Goal: Task Accomplishment & Management: Manage account settings

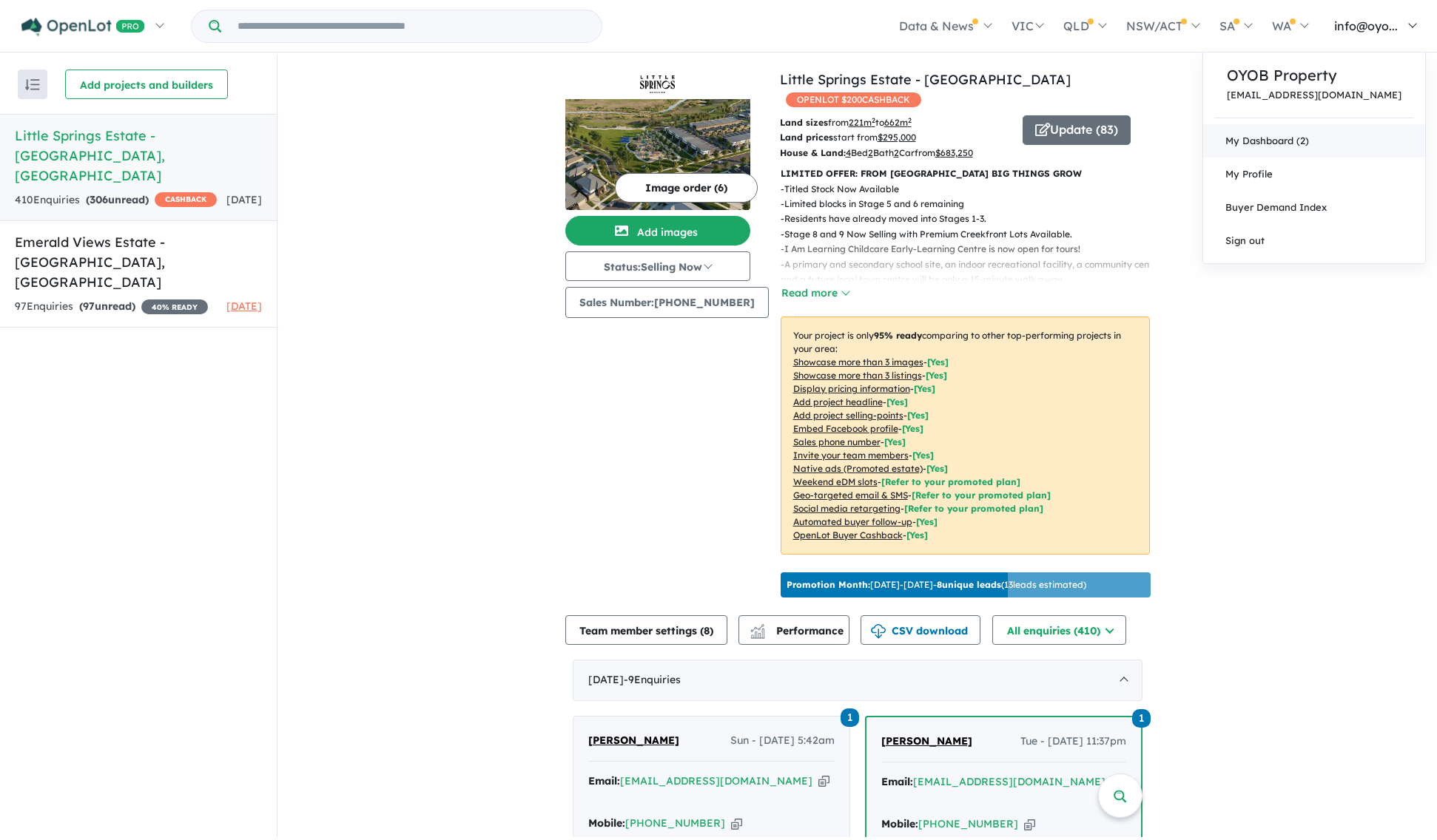
click at [1307, 158] on link "My Dashboard (2)" at bounding box center [1315, 141] width 222 height 34
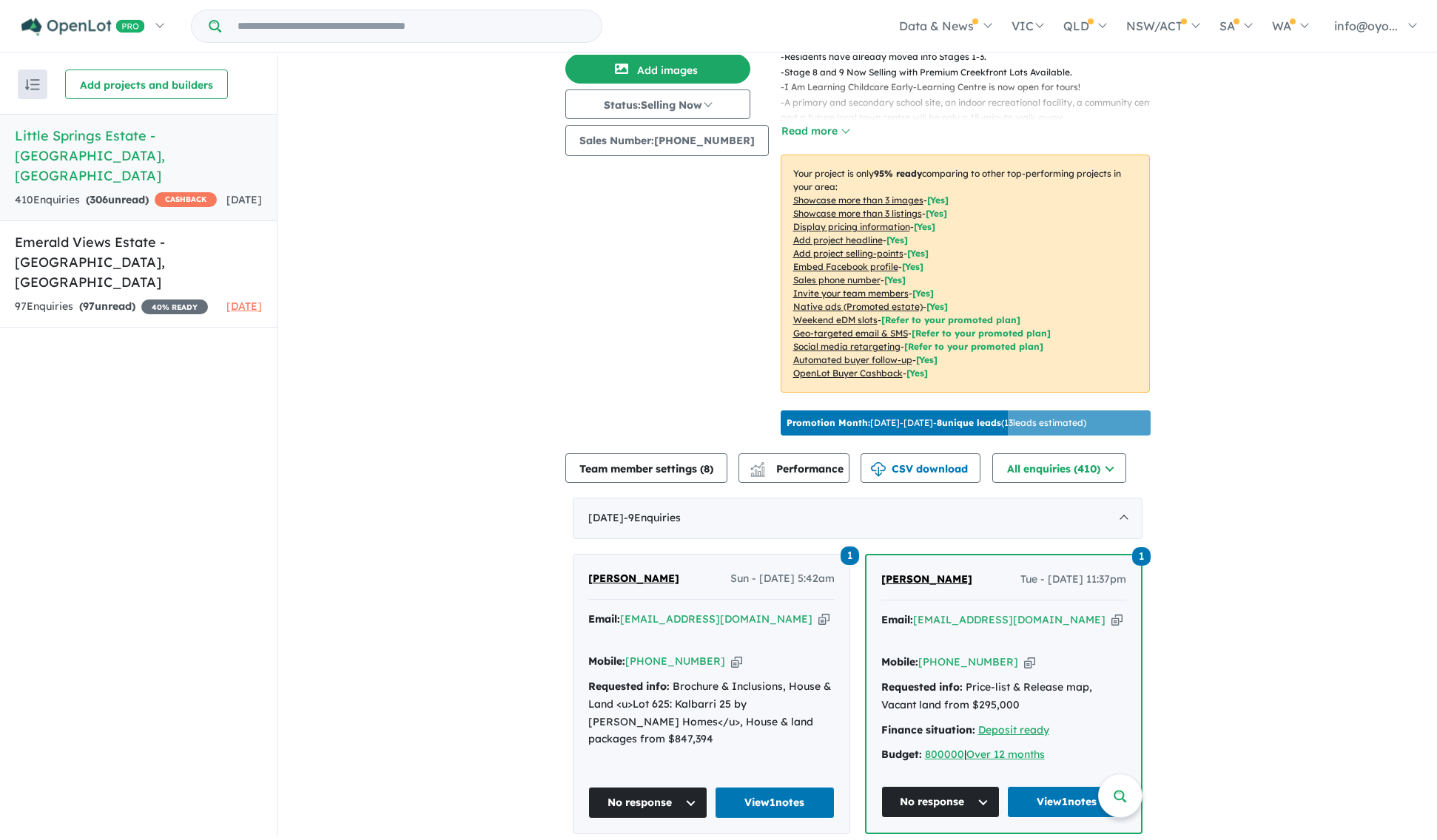
scroll to position [164, 0]
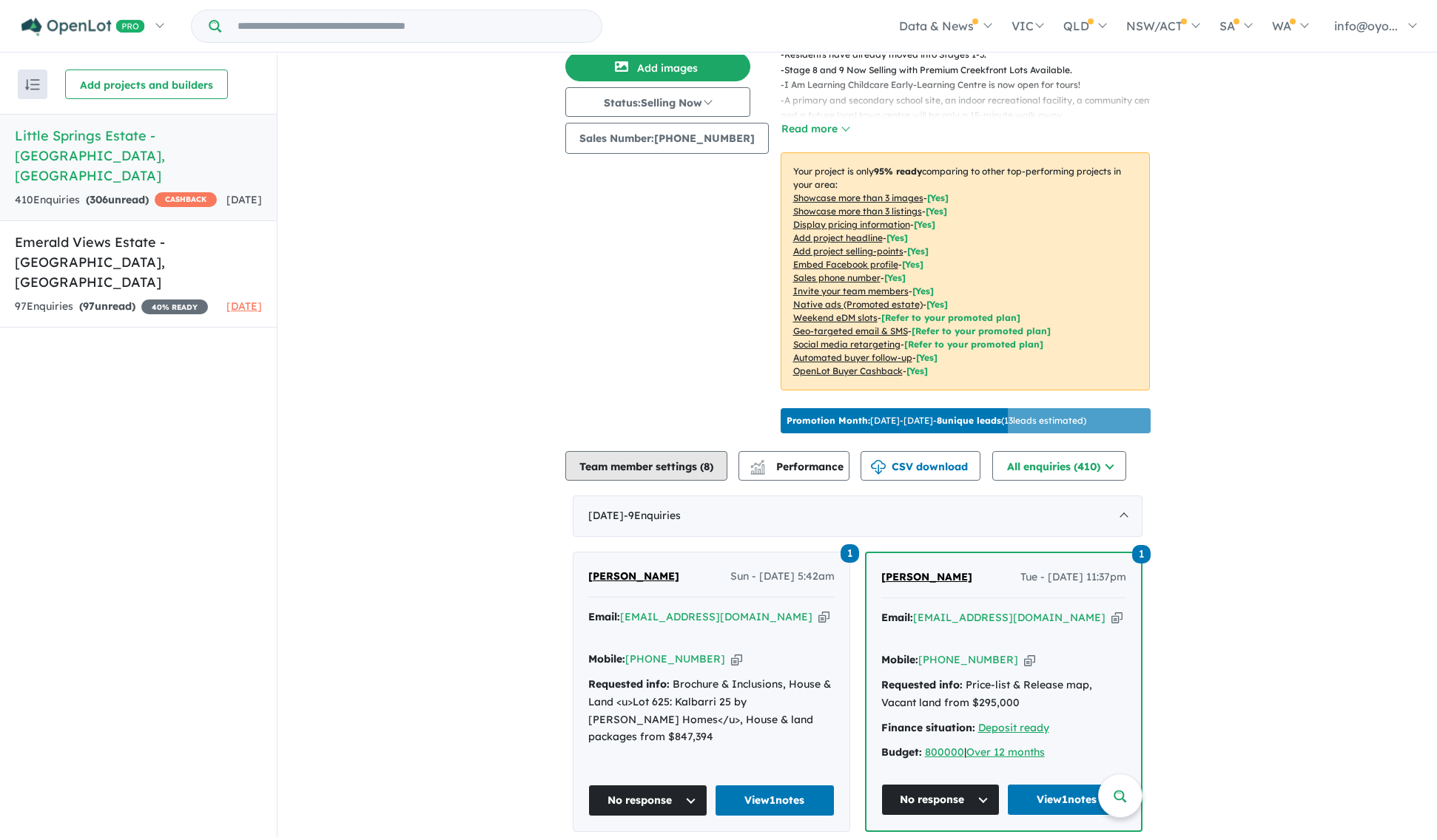
click at [647, 481] on button "Team member settings ( 8 )" at bounding box center [647, 465] width 162 height 30
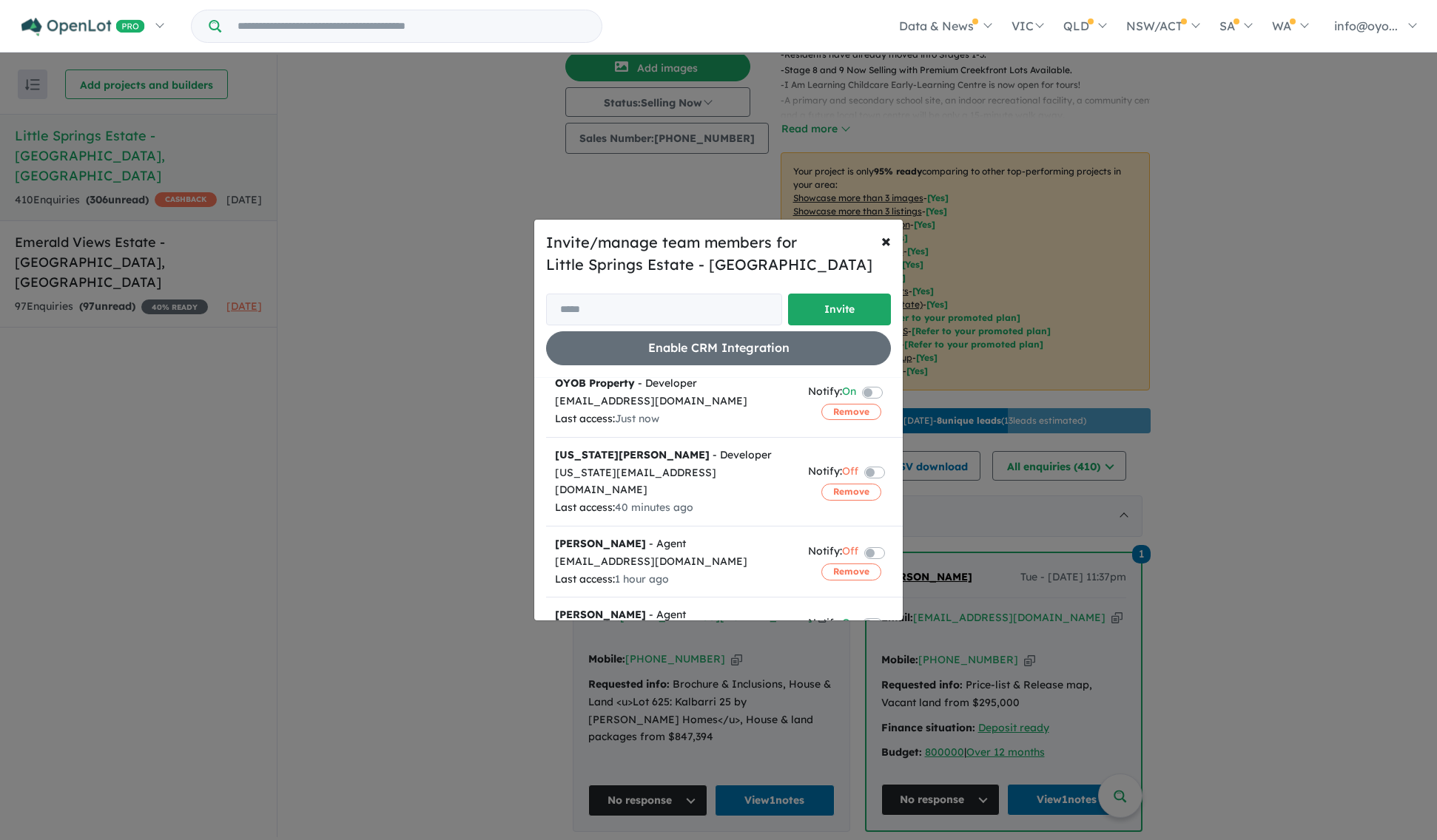
scroll to position [0, 0]
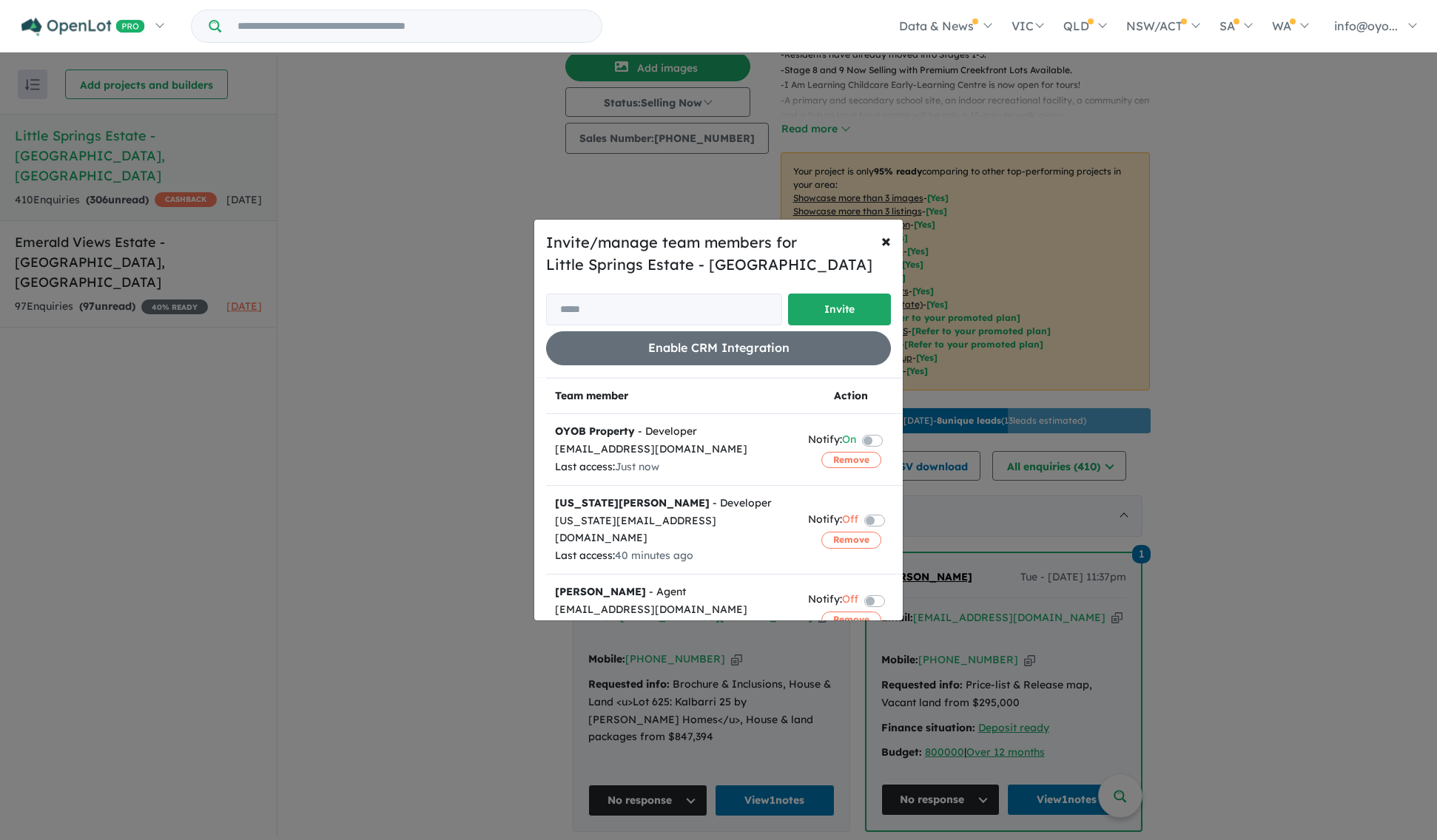
click at [889, 449] on label at bounding box center [890, 440] width 3 height 17
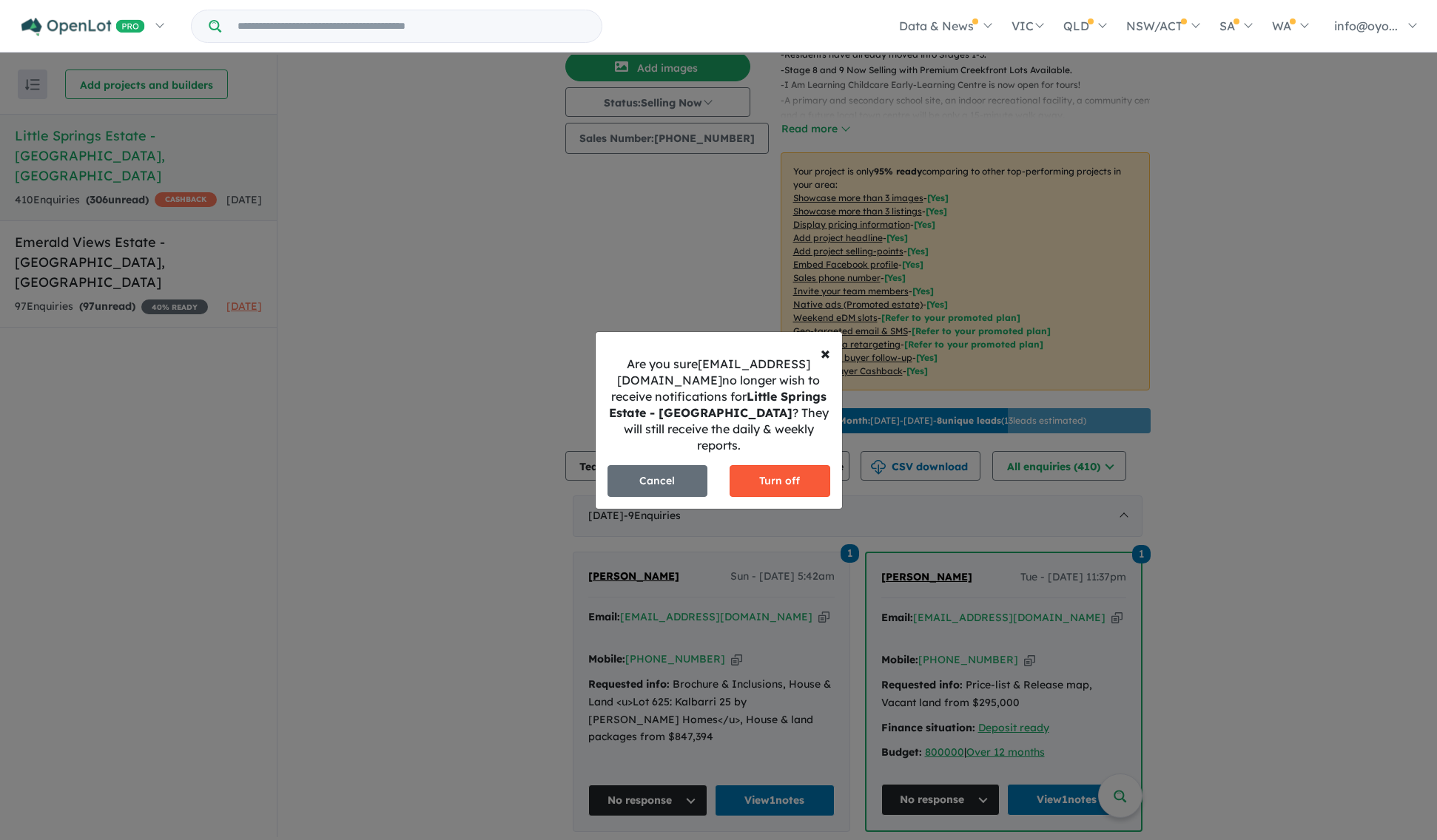
click at [761, 471] on button "Turn off" at bounding box center [780, 481] width 100 height 32
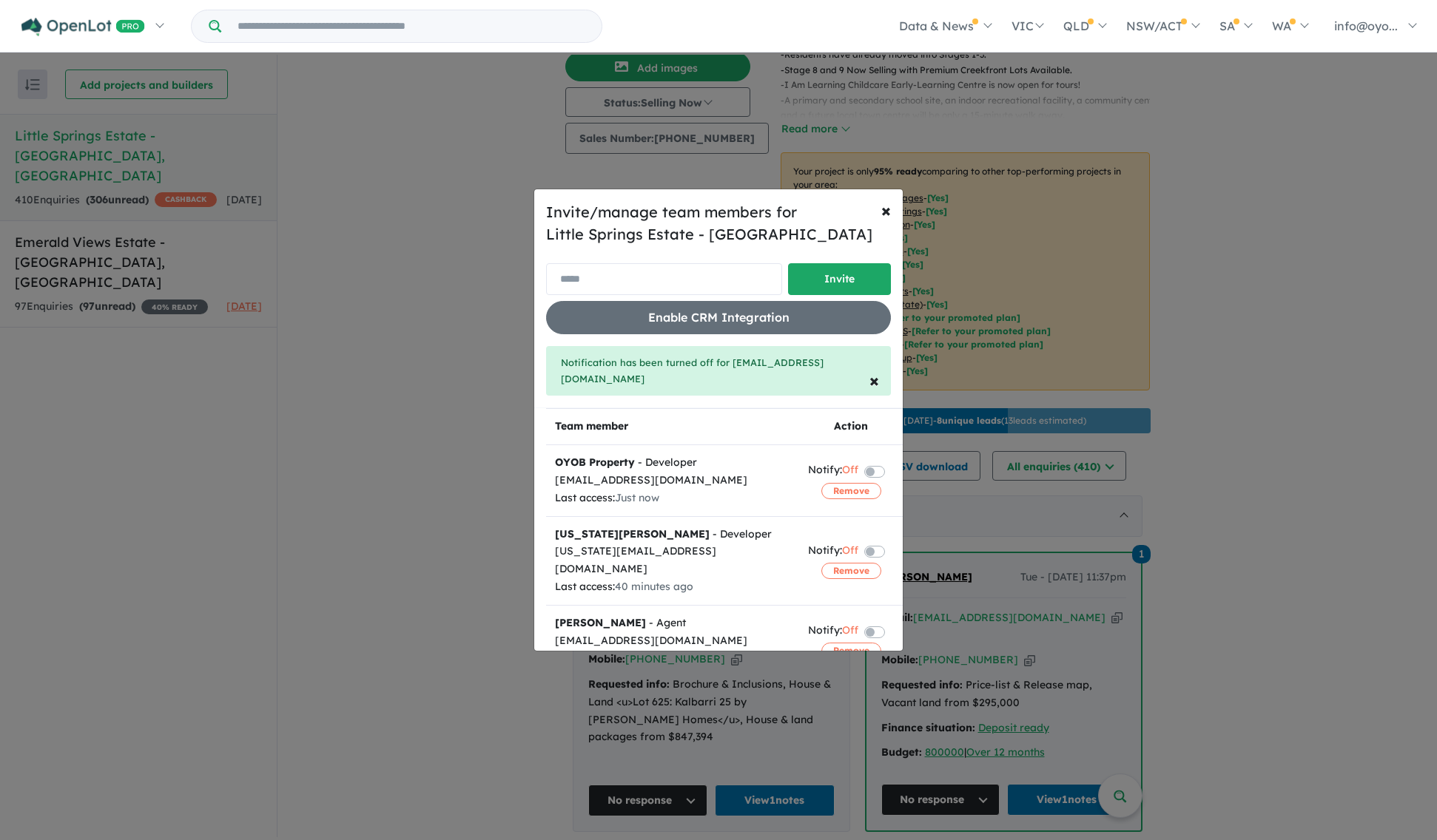
click at [627, 273] on input "email" at bounding box center [664, 278] width 236 height 32
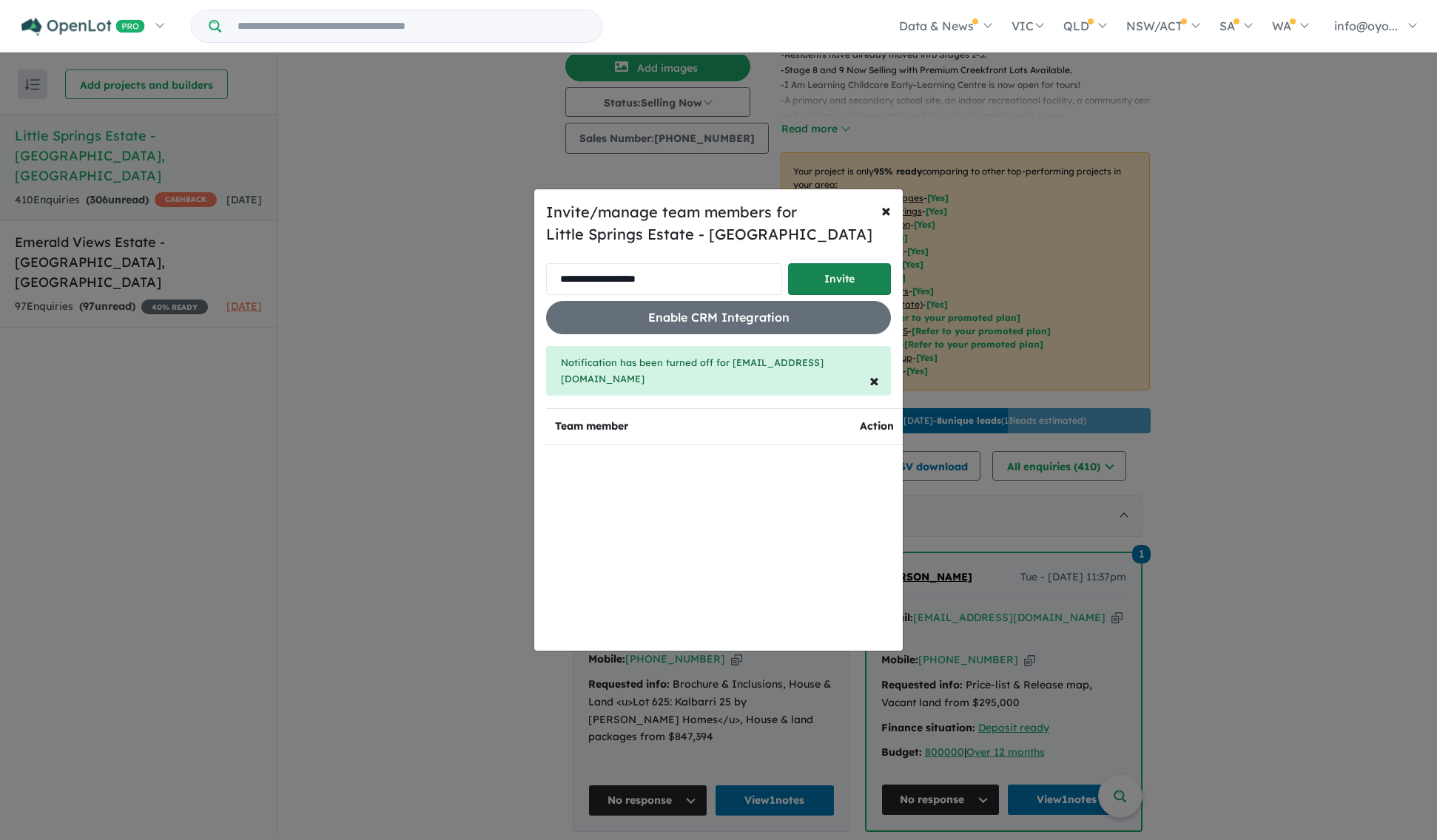
type input "**********"
click at [835, 277] on button "Invite" at bounding box center [839, 278] width 103 height 32
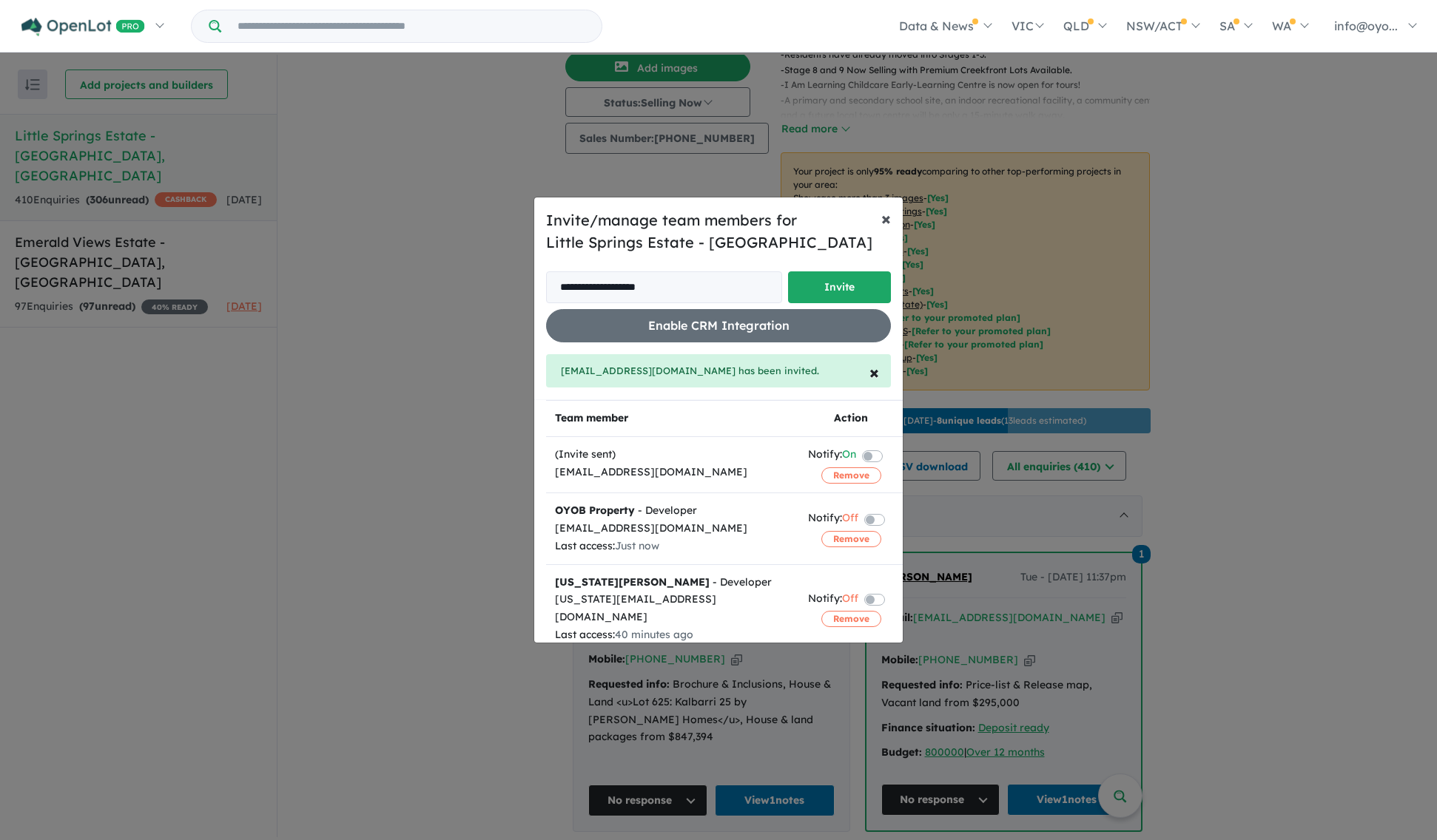
click at [883, 207] on span "×" at bounding box center [887, 218] width 10 height 22
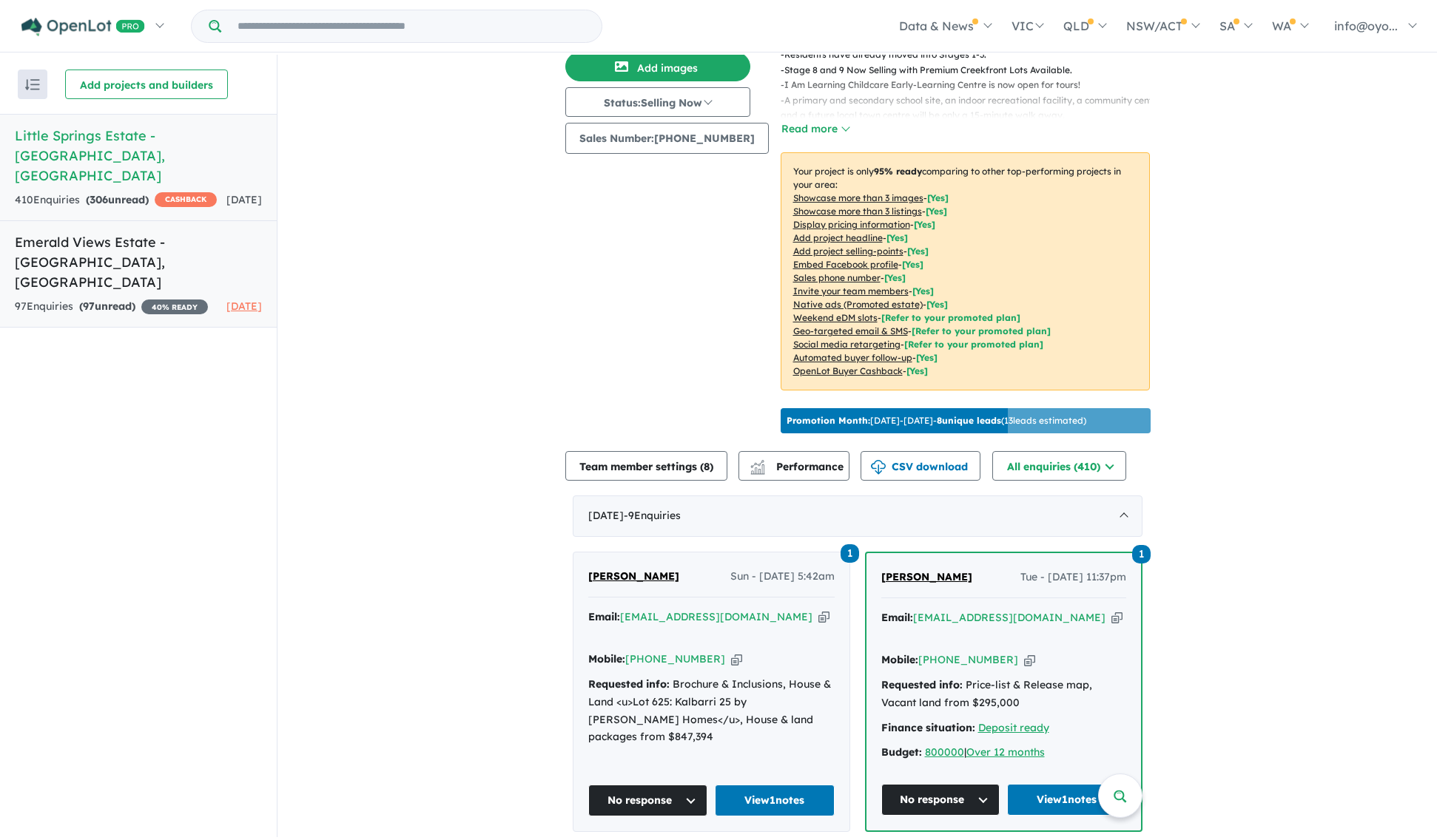
click at [111, 252] on link "Emerald Views Estate - Diamond Creek , VIC 97 Enquir ies ( 97 unread) 40 % READ…" at bounding box center [138, 274] width 277 height 107
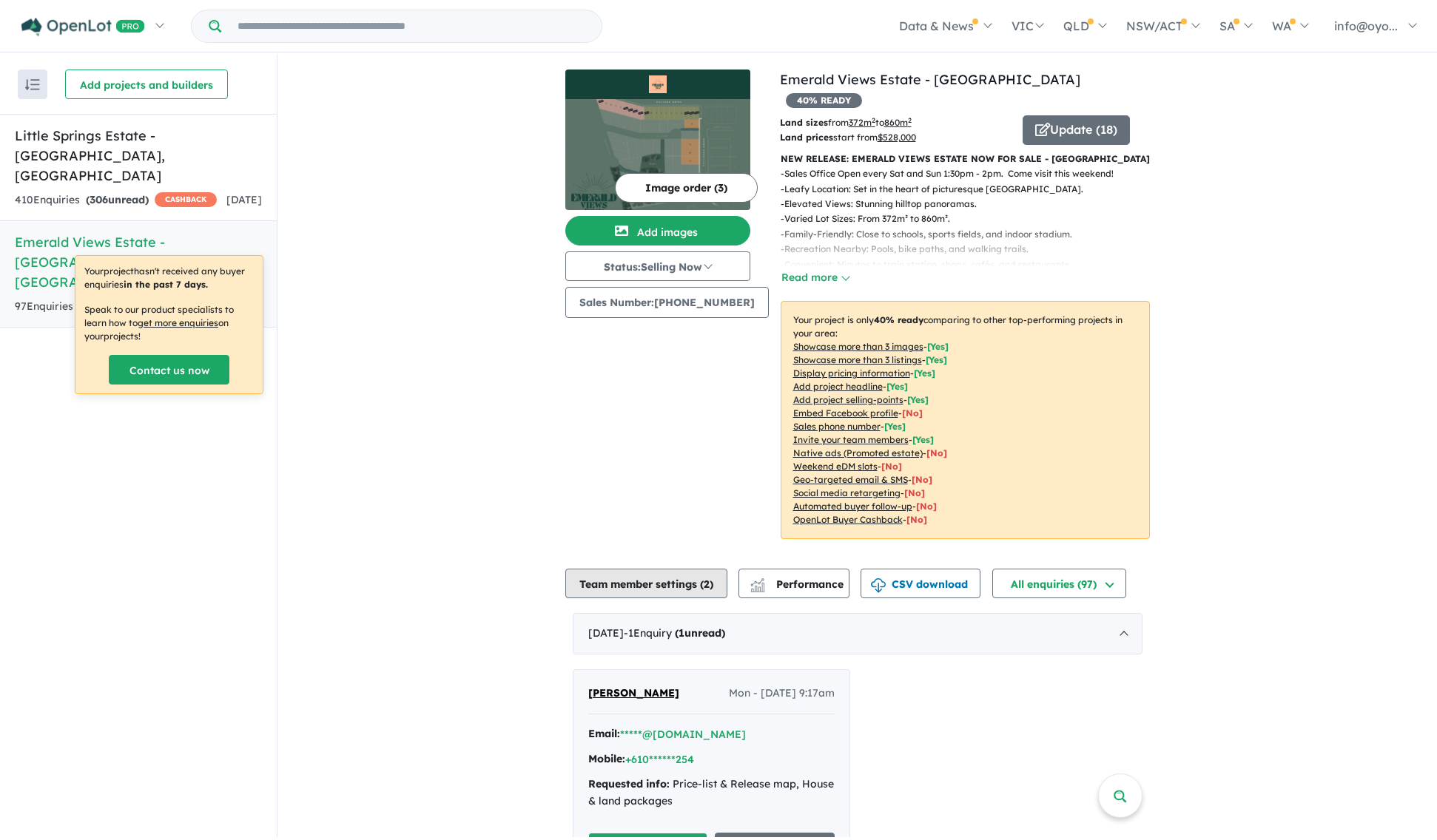
click at [654, 598] on button "Team member settings ( 2 )" at bounding box center [647, 584] width 162 height 30
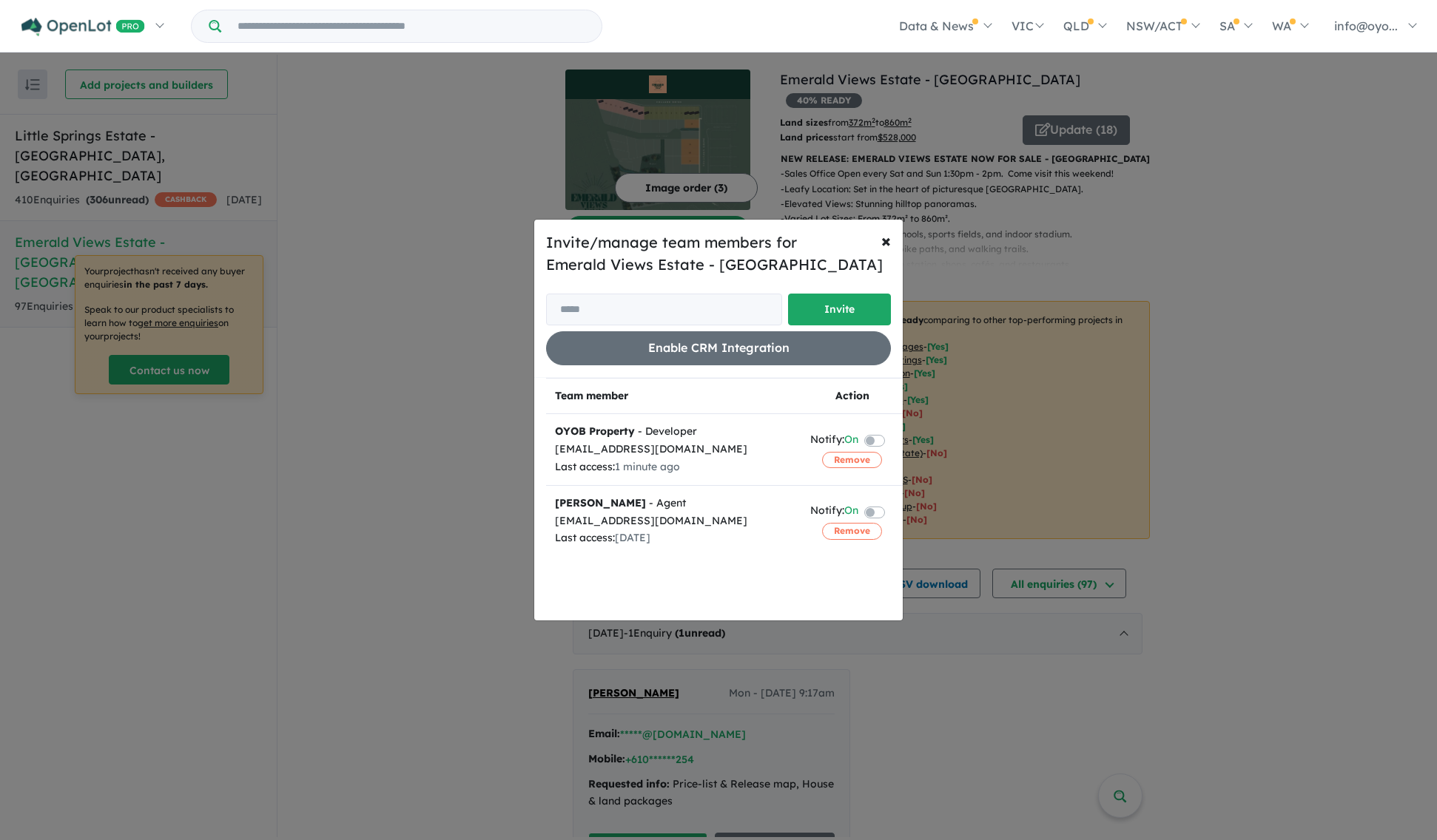
click at [891, 449] on label at bounding box center [892, 440] width 3 height 17
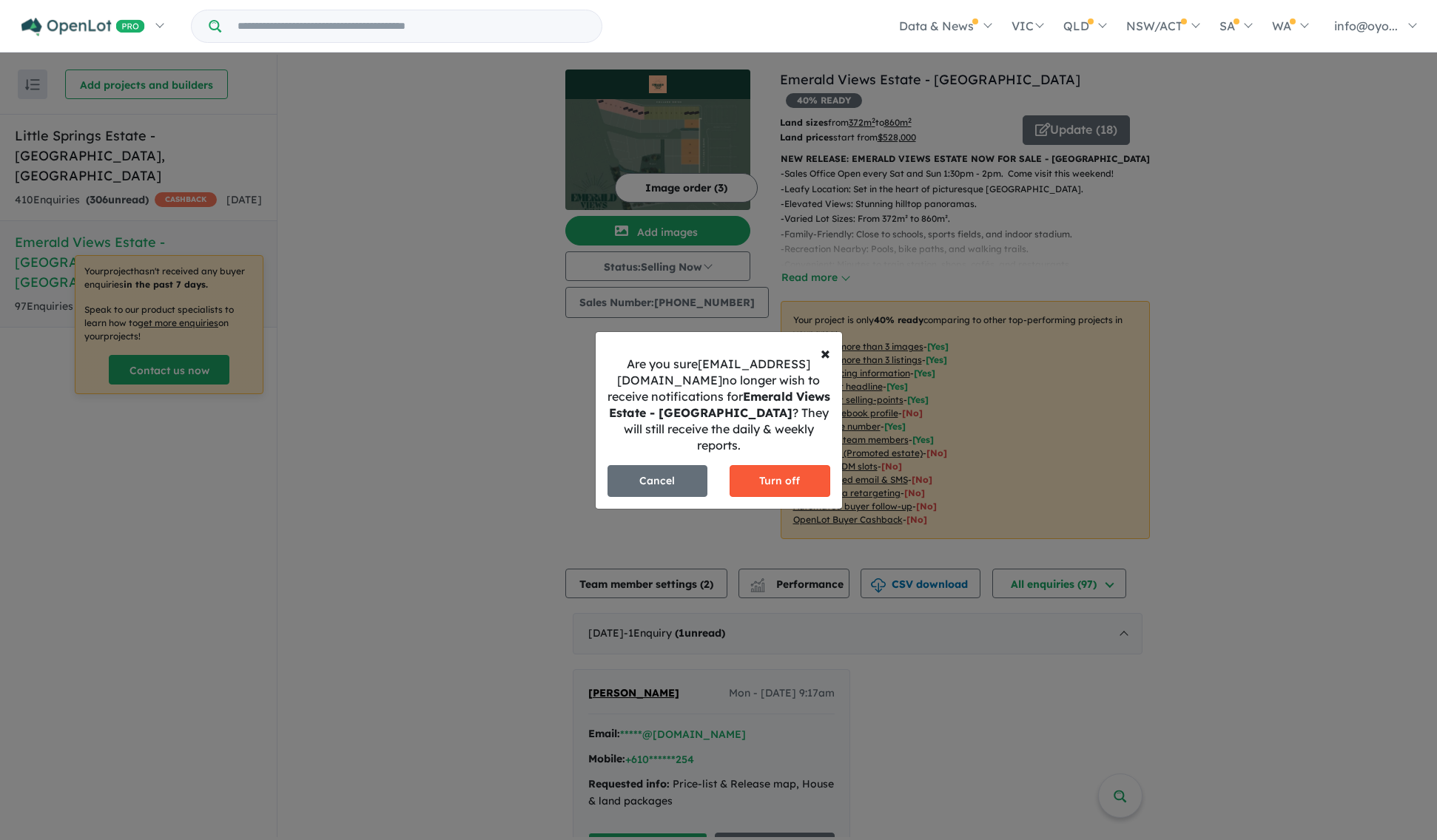
click at [788, 485] on button "Turn off" at bounding box center [780, 481] width 100 height 32
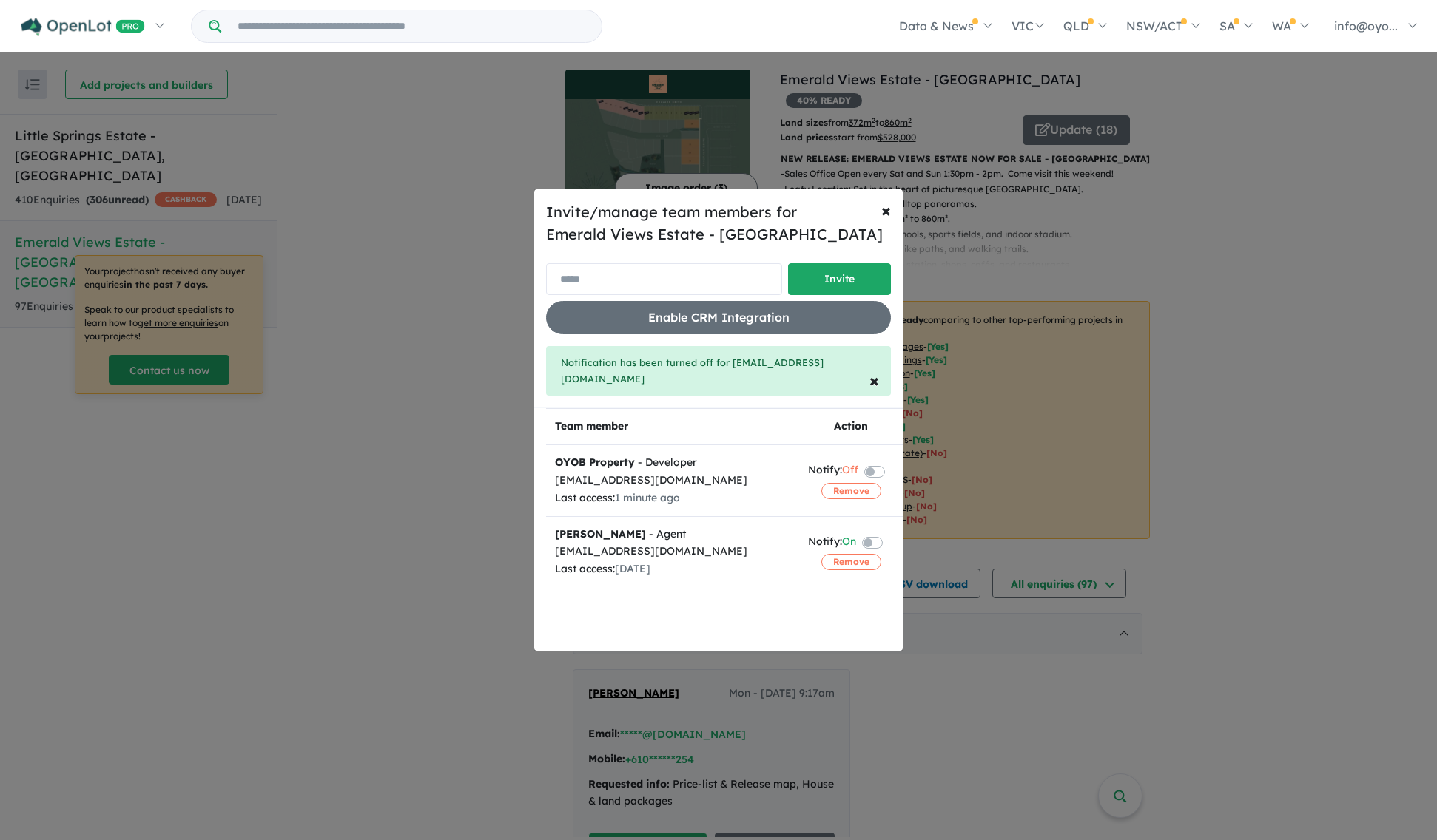
click at [623, 280] on input "email" at bounding box center [664, 278] width 236 height 32
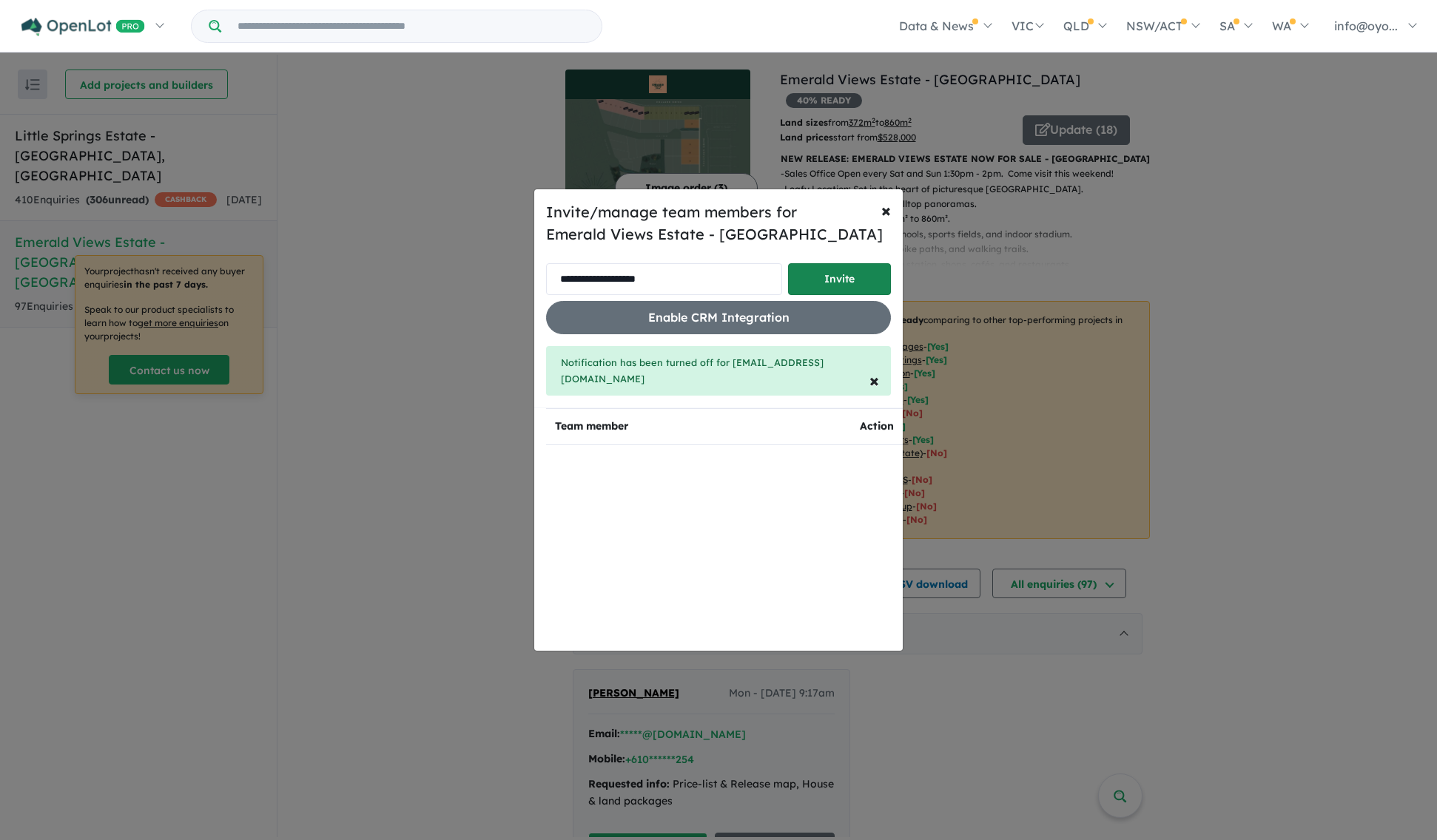
type input "**********"
click at [788, 285] on button "Invite" at bounding box center [839, 278] width 103 height 32
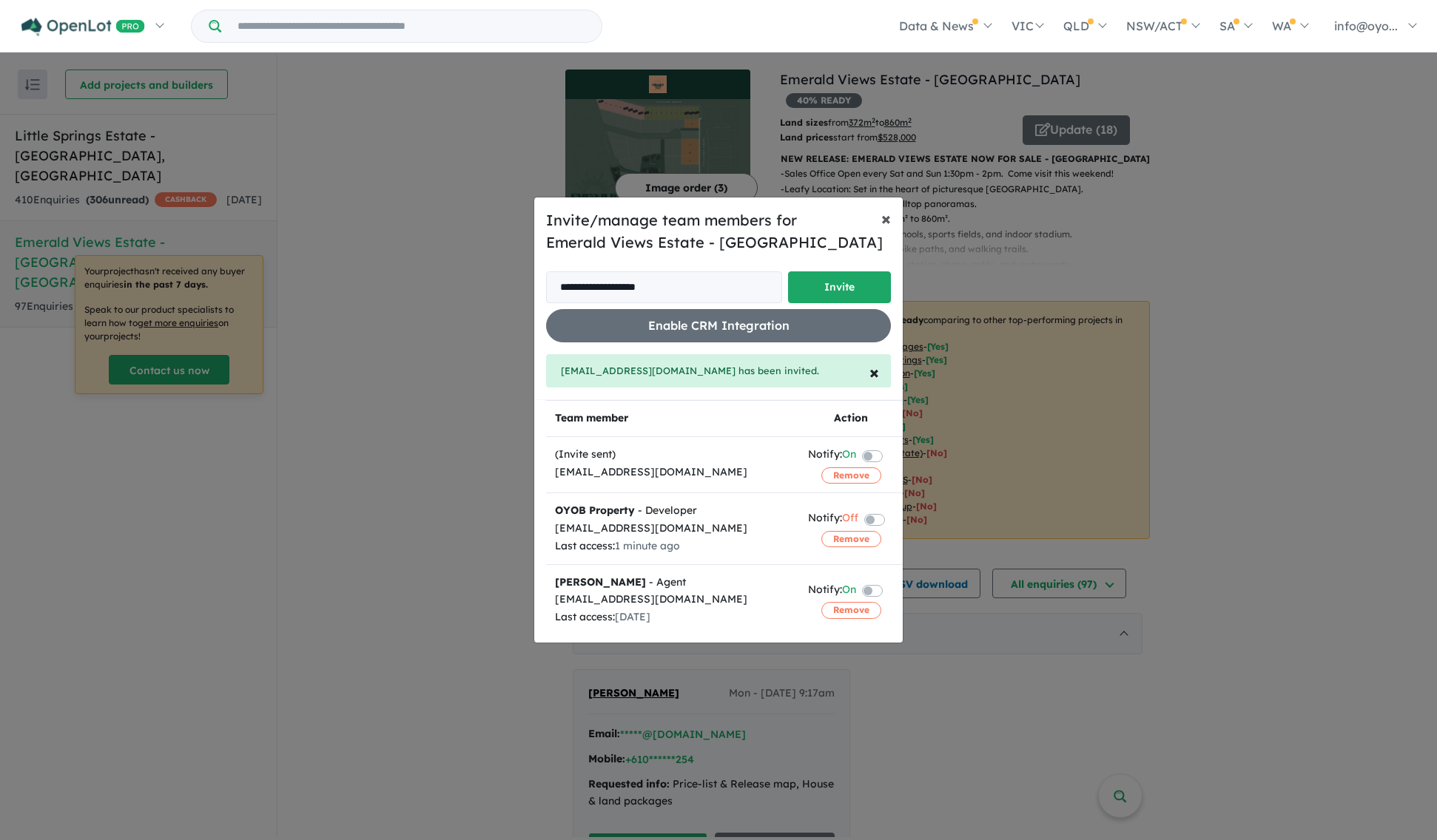
drag, startPoint x: 883, startPoint y: 180, endPoint x: 845, endPoint y: 176, distance: 38.2
click at [883, 207] on span "×" at bounding box center [887, 218] width 10 height 22
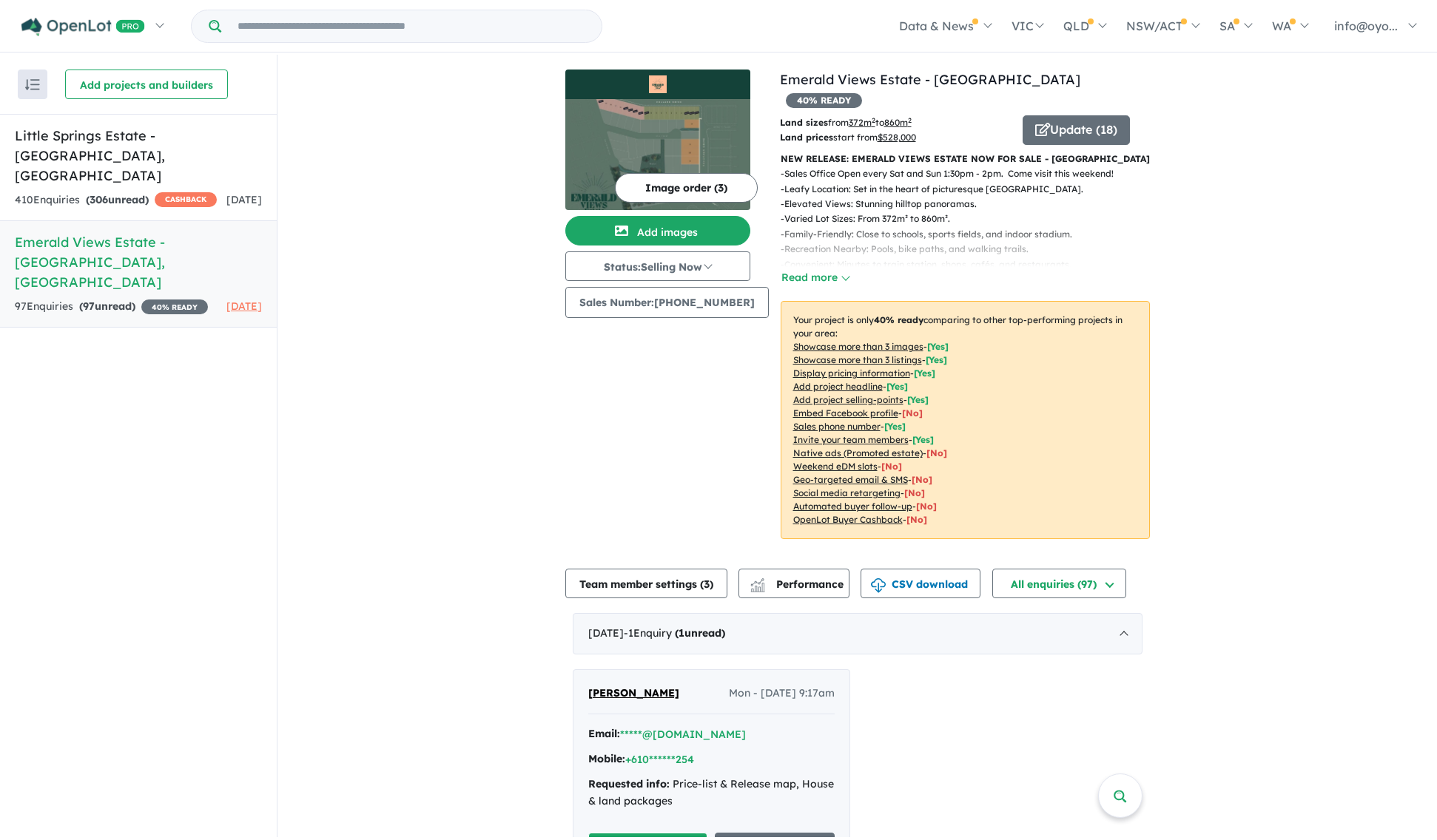
click at [803, 257] on p "- Convenient: Minutes to train station, shops, cafés, and restaurants." at bounding box center [953, 264] width 345 height 14
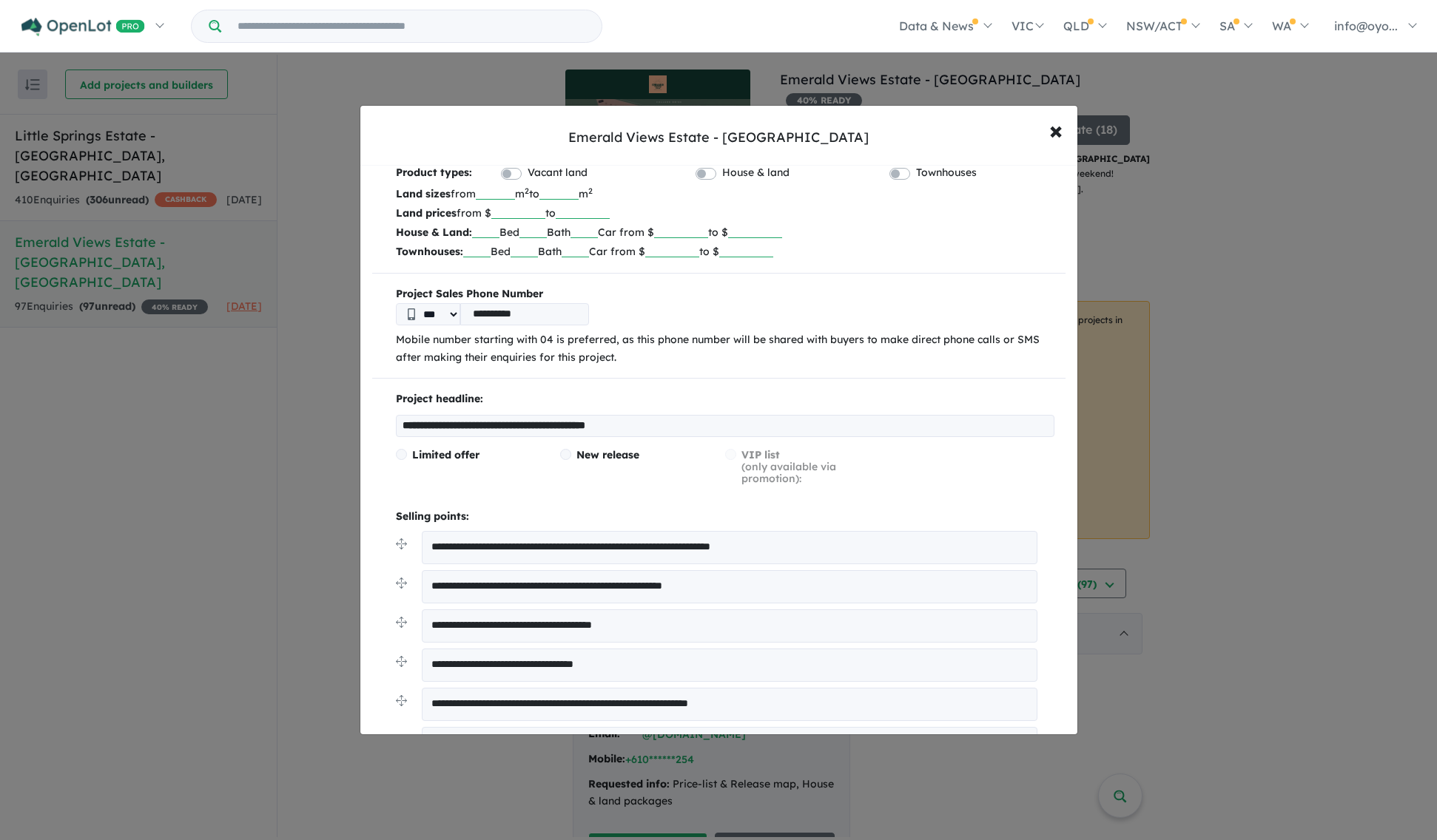
scroll to position [43, 0]
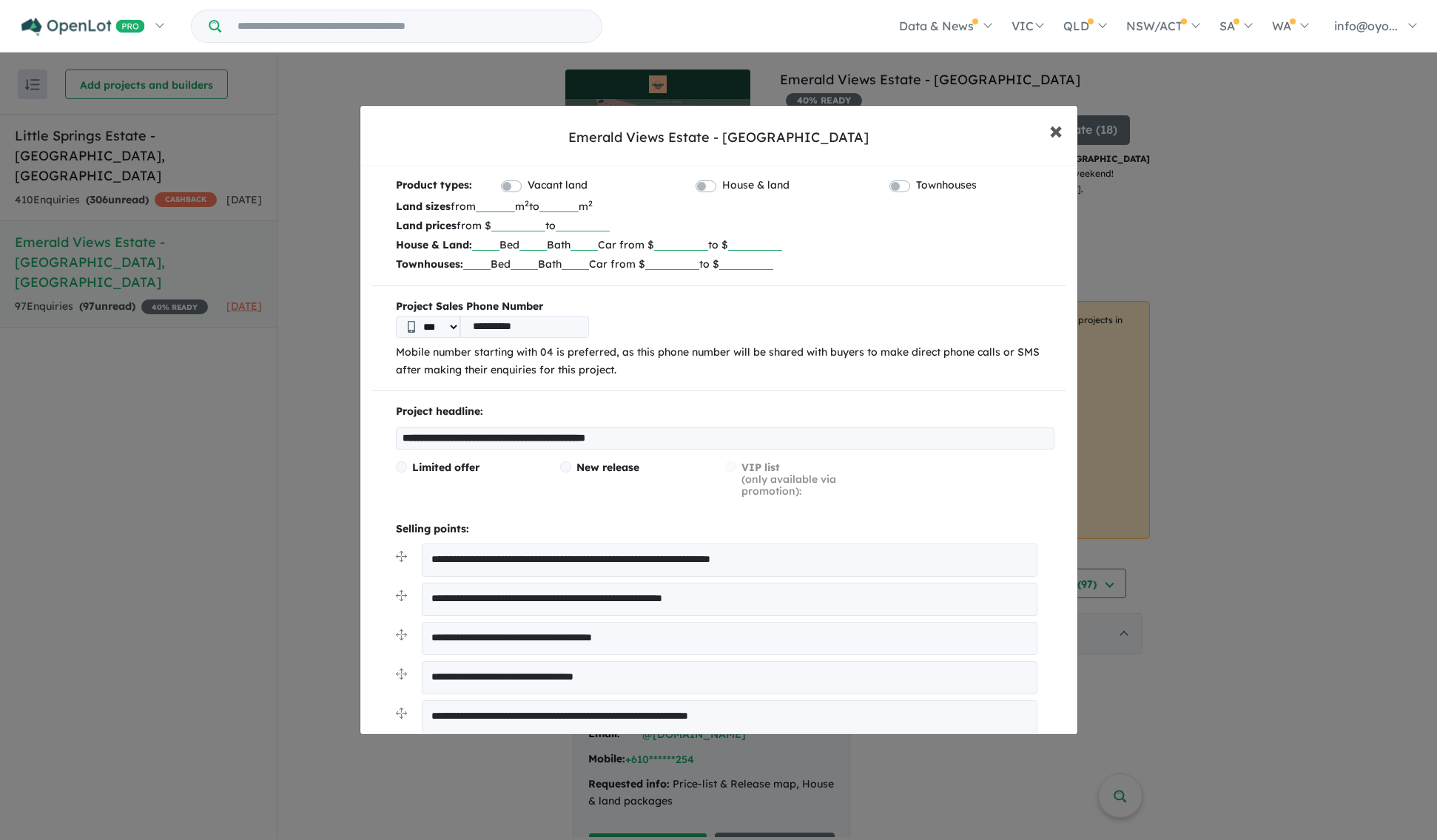
click at [1054, 132] on span "×" at bounding box center [1056, 129] width 13 height 32
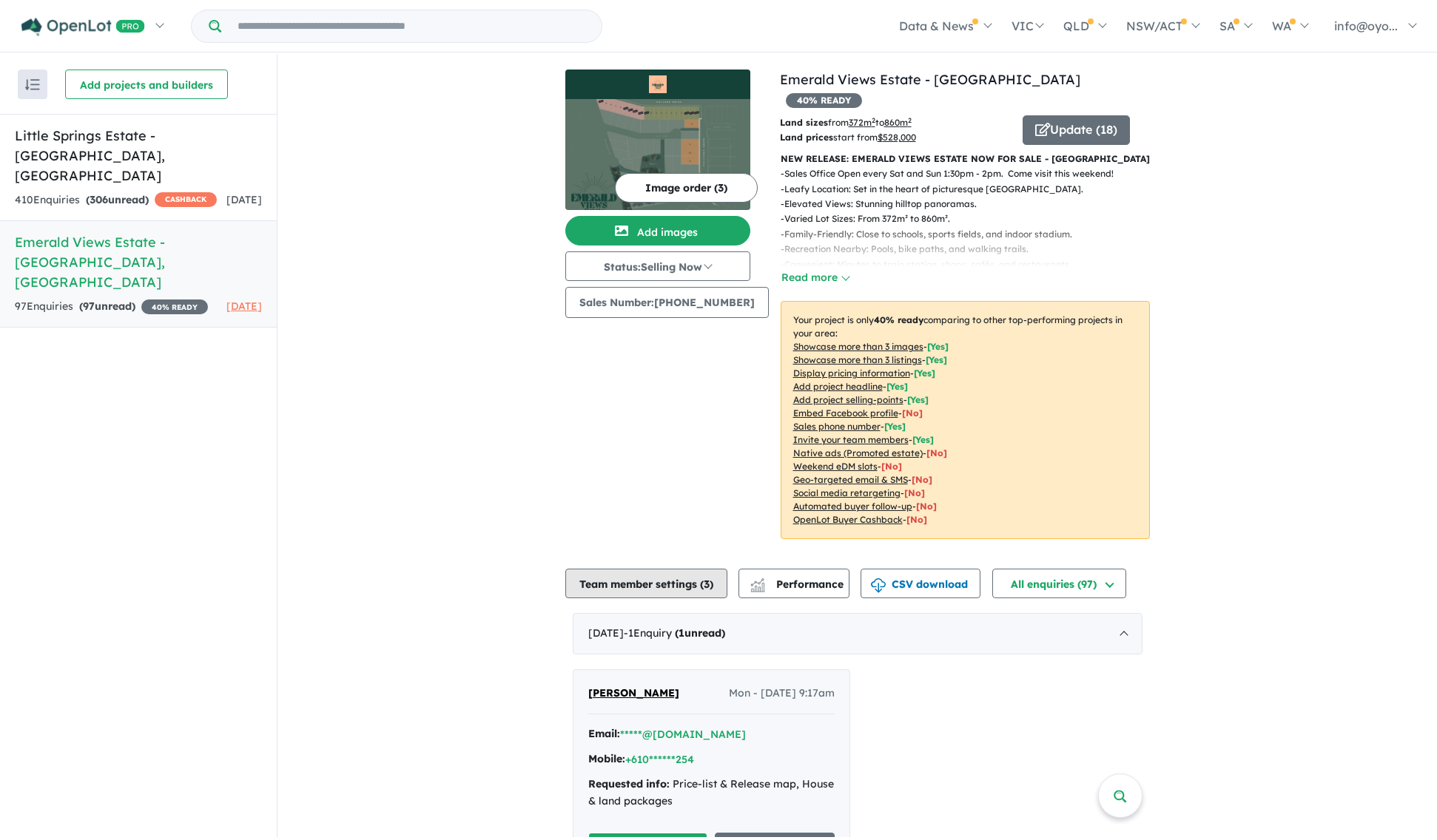
click at [701, 598] on button "Team member settings ( 3 )" at bounding box center [647, 584] width 162 height 30
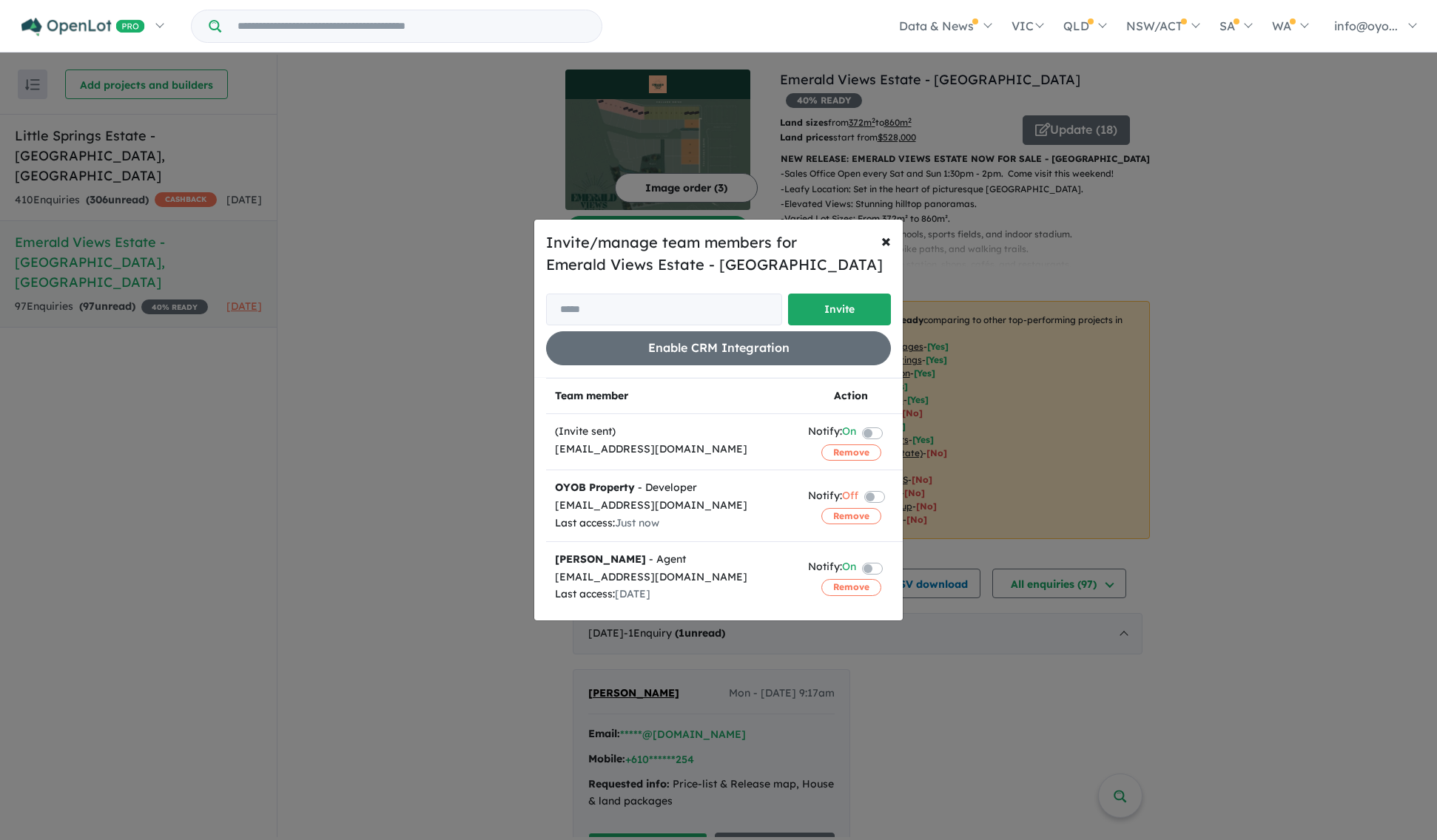
scroll to position [30, 0]
click at [882, 229] on span "×" at bounding box center [887, 240] width 10 height 22
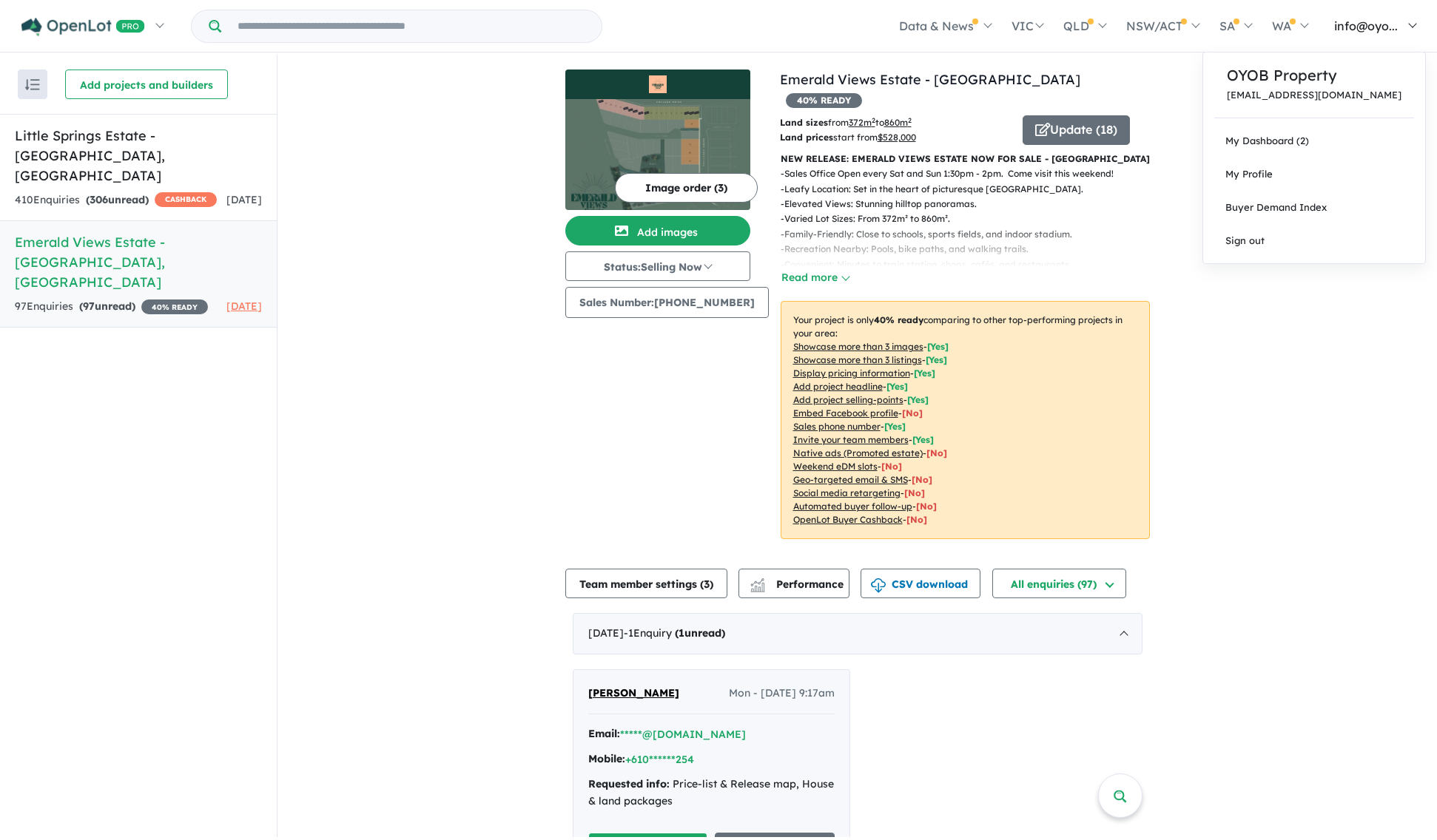
click at [1347, 24] on span "info@oyo..." at bounding box center [1367, 25] width 64 height 14
click at [1278, 257] on link "Sign out" at bounding box center [1315, 241] width 222 height 34
